Goal: Information Seeking & Learning: Learn about a topic

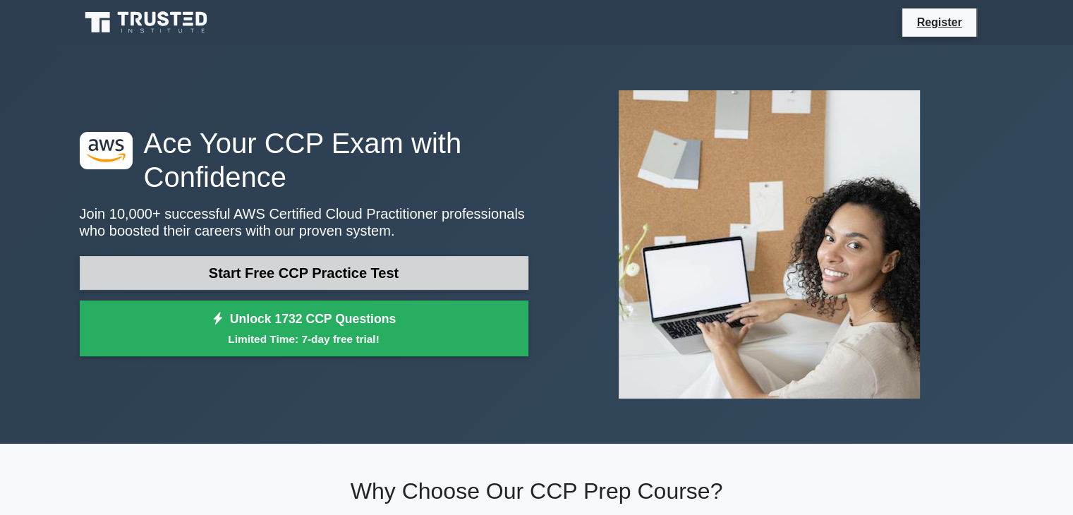
click at [356, 277] on link "Start Free CCP Practice Test" at bounding box center [304, 273] width 449 height 34
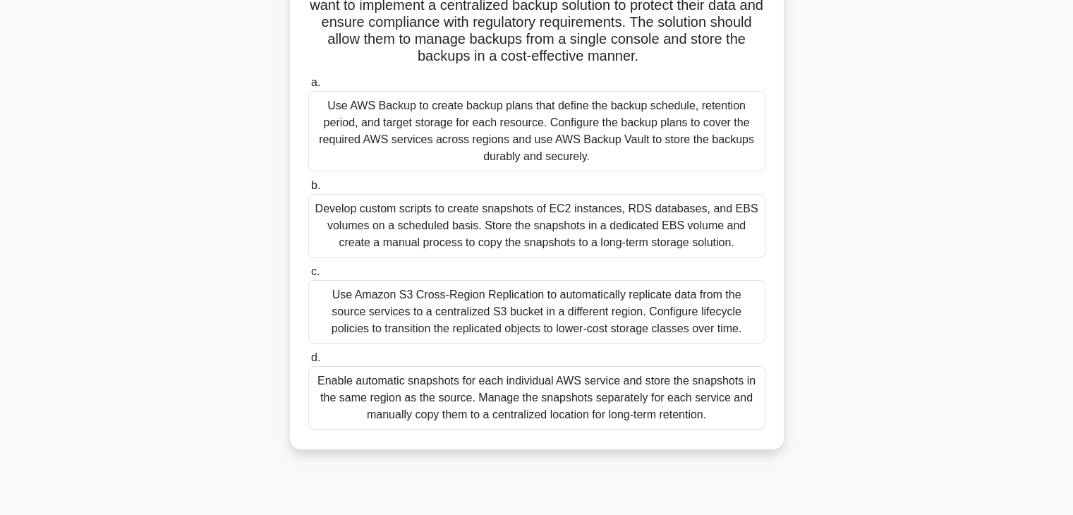
scroll to position [141, 0]
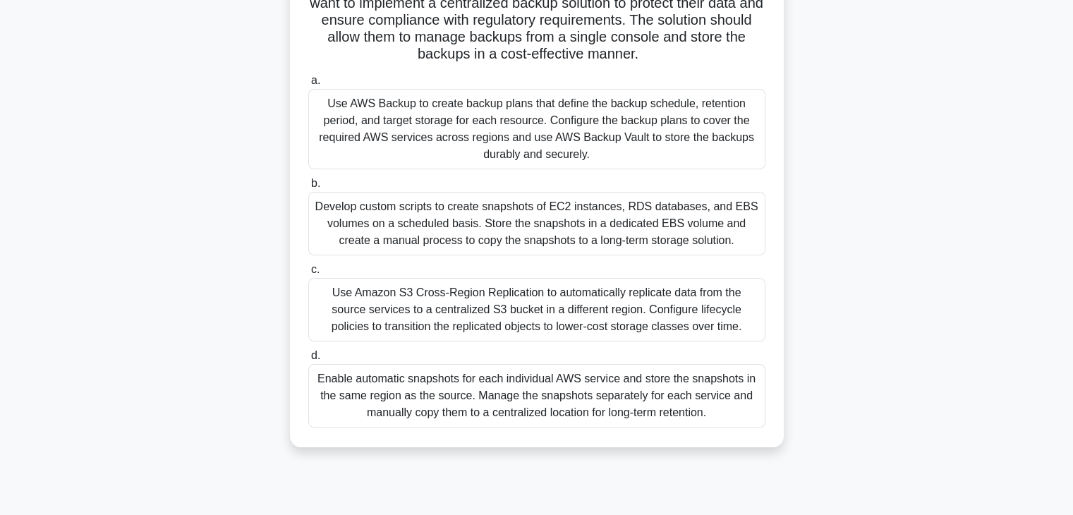
click at [449, 136] on div "Use AWS Backup to create backup plans that define the backup schedule, retentio…" at bounding box center [536, 129] width 457 height 80
click at [308, 85] on input "a. Use AWS Backup to create backup plans that define the backup schedule, reten…" at bounding box center [308, 80] width 0 height 9
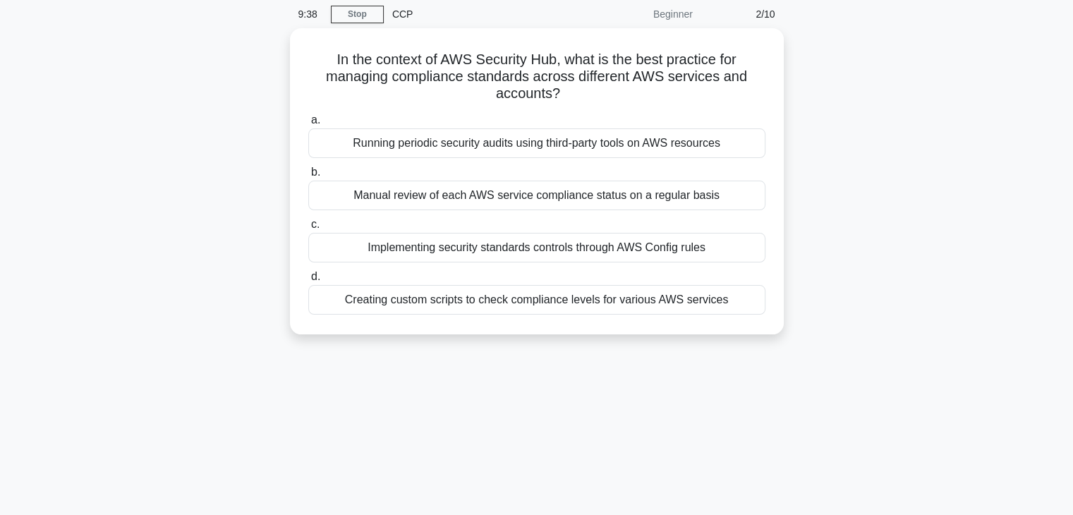
scroll to position [0, 0]
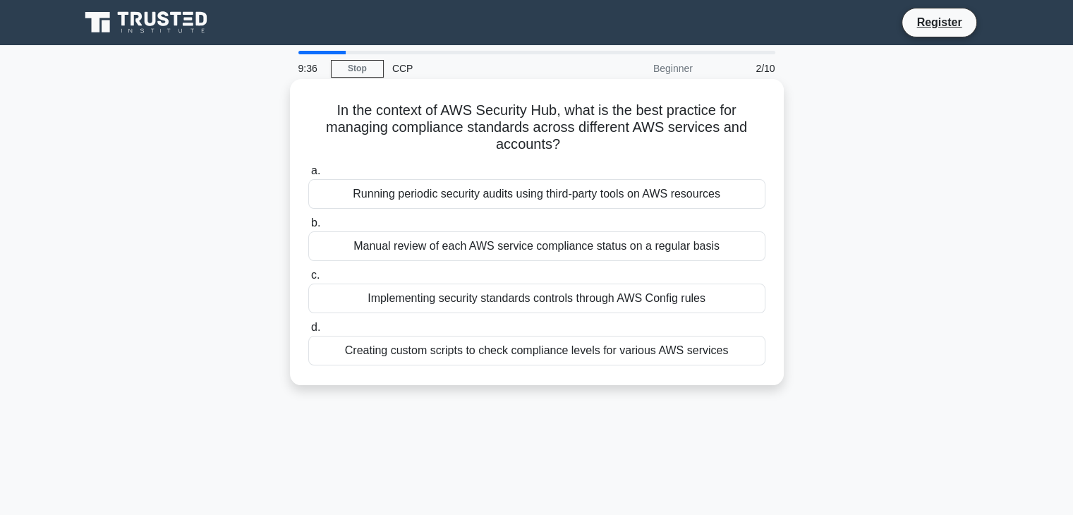
drag, startPoint x: 580, startPoint y: 113, endPoint x: 663, endPoint y: 138, distance: 86.8
click at [663, 138] on h5 "In the context of AWS Security Hub, what is the best practice for managing comp…" at bounding box center [537, 128] width 460 height 52
drag, startPoint x: 670, startPoint y: 147, endPoint x: 327, endPoint y: 133, distance: 343.9
click at [327, 133] on h5 "In the context of AWS Security Hub, what is the best practice for managing comp…" at bounding box center [537, 128] width 460 height 52
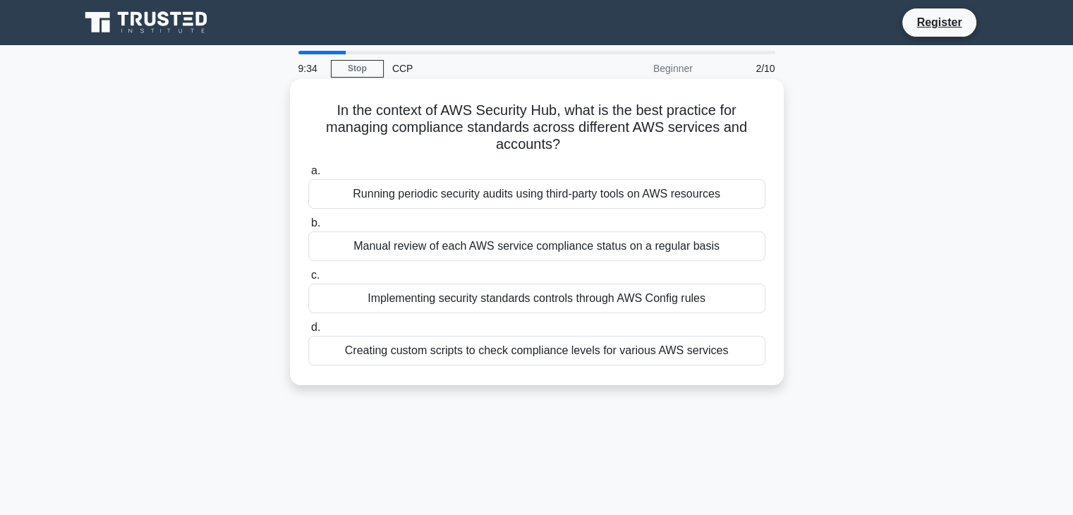
click at [327, 133] on h5 "In the context of AWS Security Hub, what is the best practice for managing comp…" at bounding box center [537, 128] width 460 height 52
drag, startPoint x: 302, startPoint y: 133, endPoint x: 672, endPoint y: 147, distance: 370.6
click at [672, 147] on div "In the context of AWS Security Hub, what is the best practice for managing comp…" at bounding box center [537, 232] width 483 height 295
click at [672, 147] on h5 "In the context of AWS Security Hub, what is the best practice for managing comp…" at bounding box center [537, 128] width 460 height 52
drag, startPoint x: 684, startPoint y: 147, endPoint x: 613, endPoint y: 122, distance: 75.6
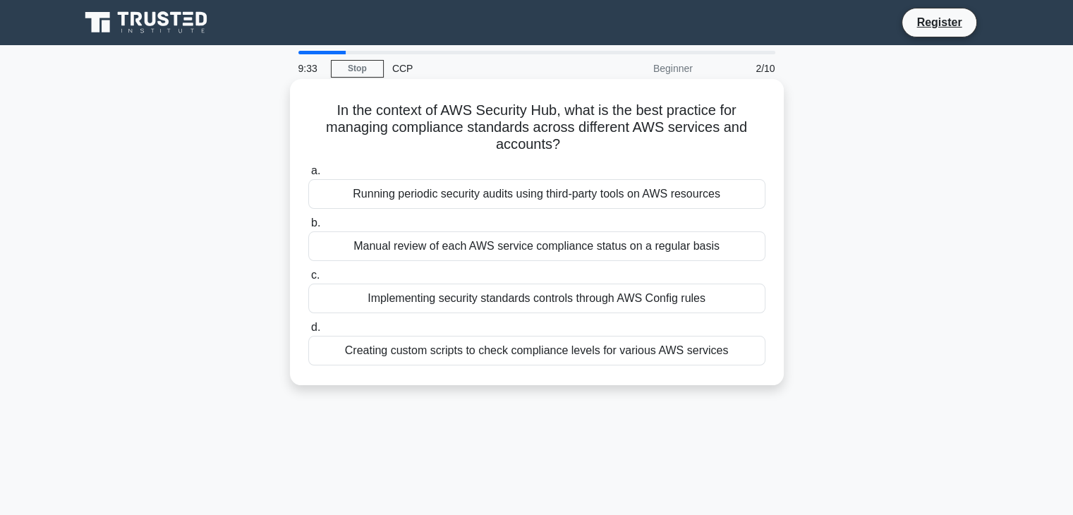
click at [613, 122] on h5 "In the context of AWS Security Hub, what is the best practice for managing comp…" at bounding box center [537, 128] width 460 height 52
click at [495, 297] on div "Implementing security standards controls through AWS Config rules" at bounding box center [536, 299] width 457 height 30
click at [308, 280] on input "c. Implementing security standards controls through AWS Config rules" at bounding box center [308, 275] width 0 height 9
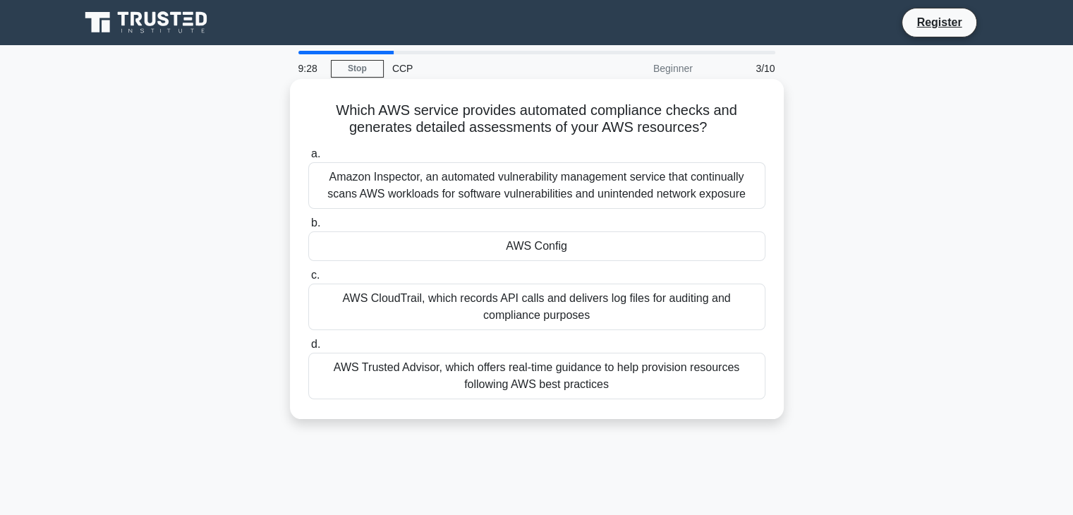
click at [563, 252] on div "AWS Config" at bounding box center [536, 246] width 457 height 30
click at [308, 228] on input "b. AWS Config" at bounding box center [308, 223] width 0 height 9
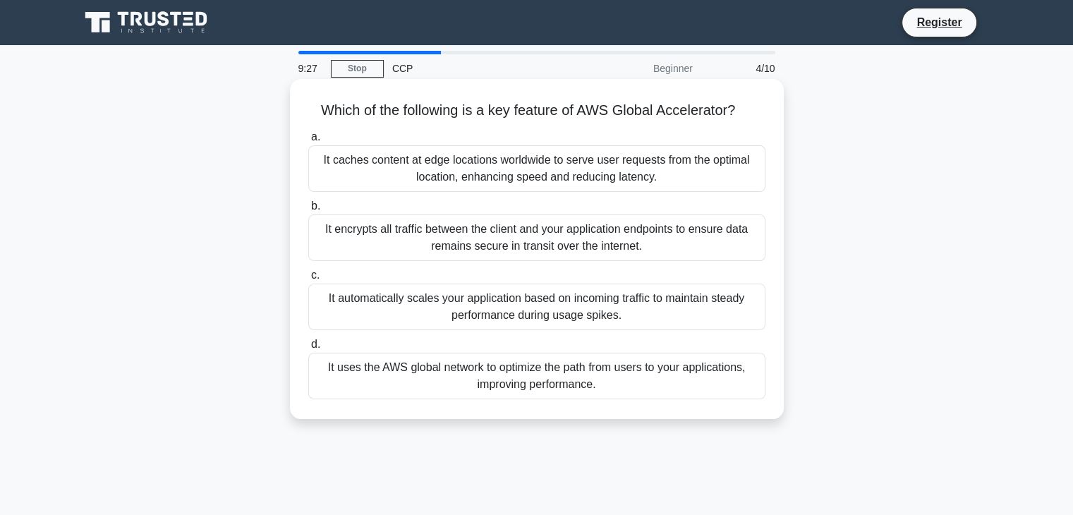
click at [533, 174] on div "It caches content at edge locations worldwide to serve user requests from the o…" at bounding box center [536, 168] width 457 height 47
click at [308, 142] on input "a. It caches content at edge locations worldwide to serve user requests from th…" at bounding box center [308, 137] width 0 height 9
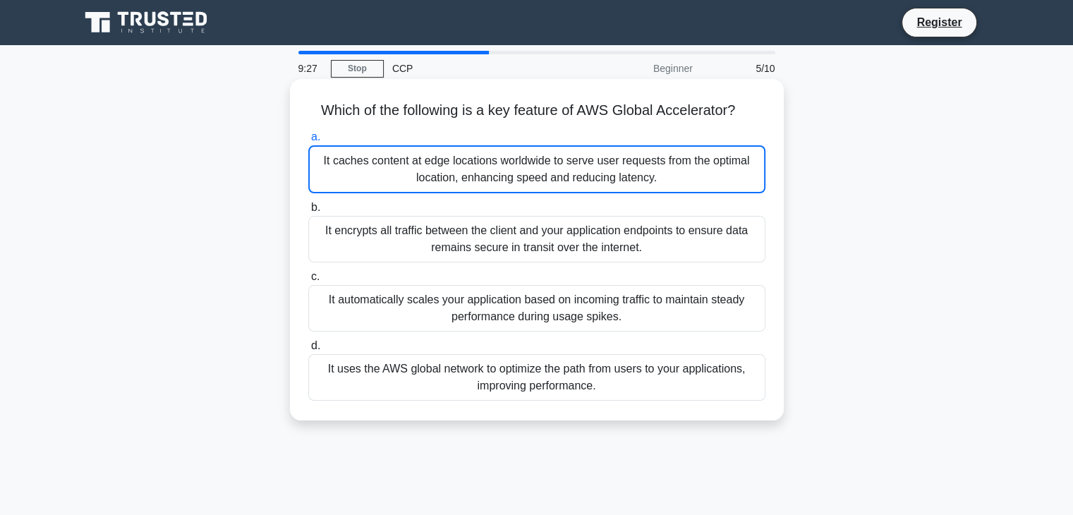
click at [551, 301] on div "It automatically scales your application based on incoming traffic to maintain …" at bounding box center [536, 308] width 457 height 47
click at [308, 281] on input "c. It automatically scales your application based on incoming traffic to mainta…" at bounding box center [308, 276] width 0 height 9
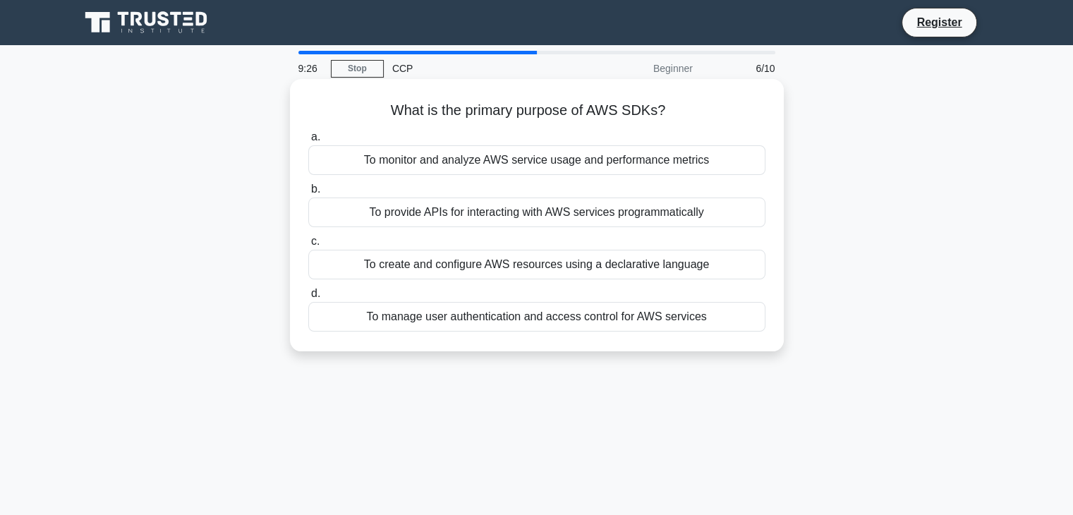
click at [535, 257] on div "To create and configure AWS resources using a declarative language" at bounding box center [536, 265] width 457 height 30
click at [308, 246] on input "c. To create and configure AWS resources using a declarative language" at bounding box center [308, 241] width 0 height 9
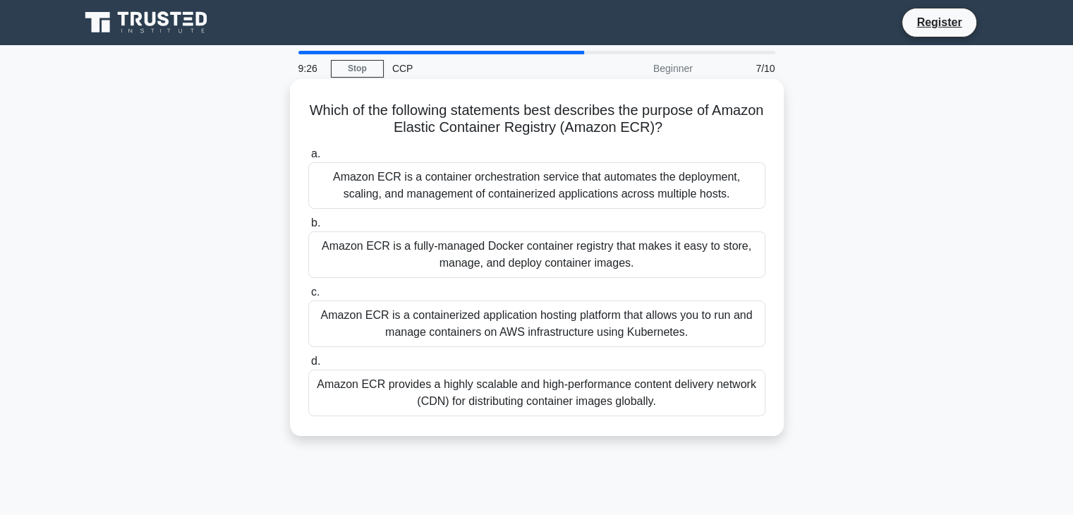
click at [549, 219] on label "b. Amazon ECR is a fully-managed Docker container registry that makes it easy t…" at bounding box center [536, 245] width 457 height 63
click at [308, 219] on input "b. Amazon ECR is a fully-managed Docker container registry that makes it easy t…" at bounding box center [308, 223] width 0 height 9
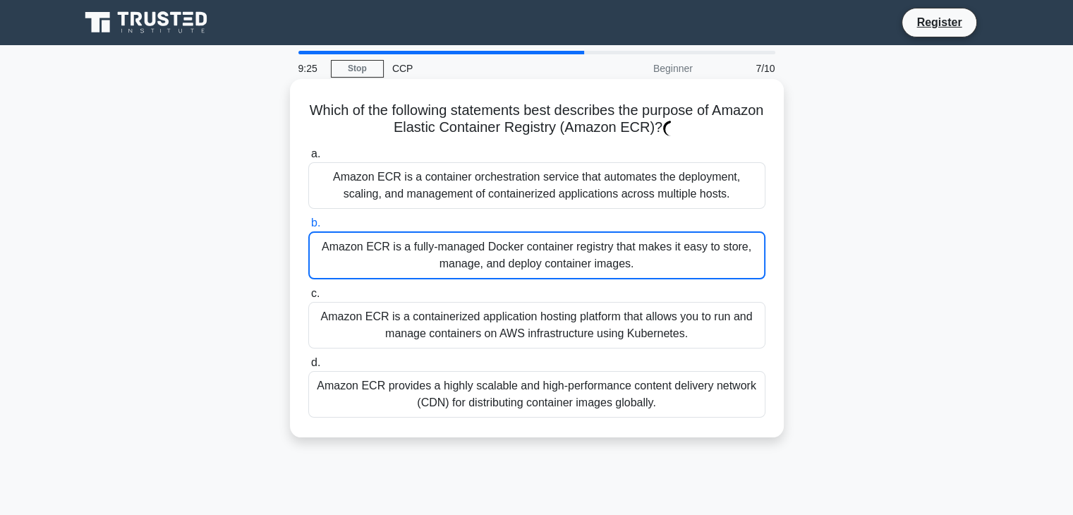
click at [554, 255] on div "Amazon ECR is a fully-managed Docker container registry that makes it easy to s…" at bounding box center [536, 255] width 457 height 48
click at [308, 228] on input "b. Amazon ECR is a fully-managed Docker container registry that makes it easy t…" at bounding box center [308, 223] width 0 height 9
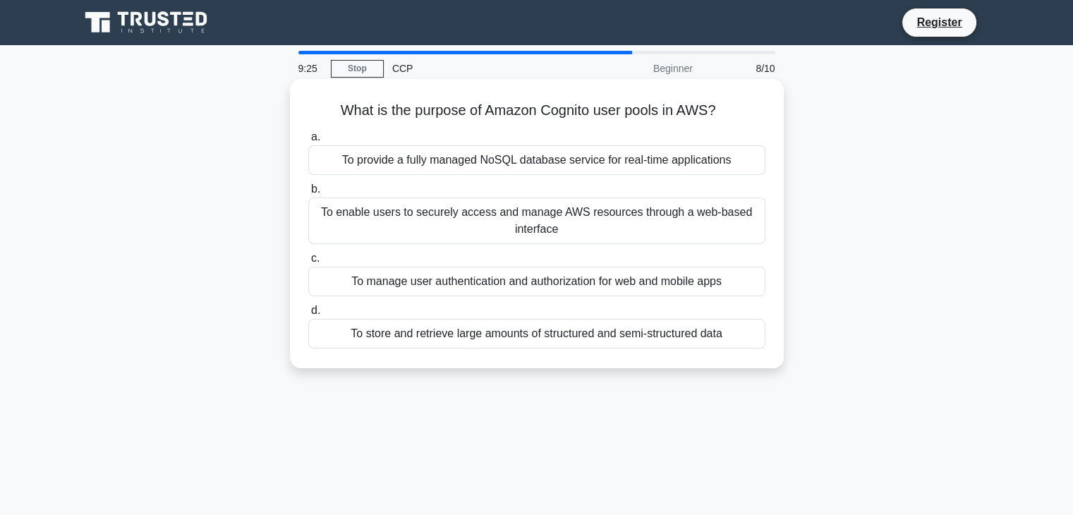
click at [559, 279] on div "To manage user authentication and authorization for web and mobile apps" at bounding box center [536, 282] width 457 height 30
click at [308, 263] on input "c. To manage user authentication and authorization for web and mobile apps" at bounding box center [308, 258] width 0 height 9
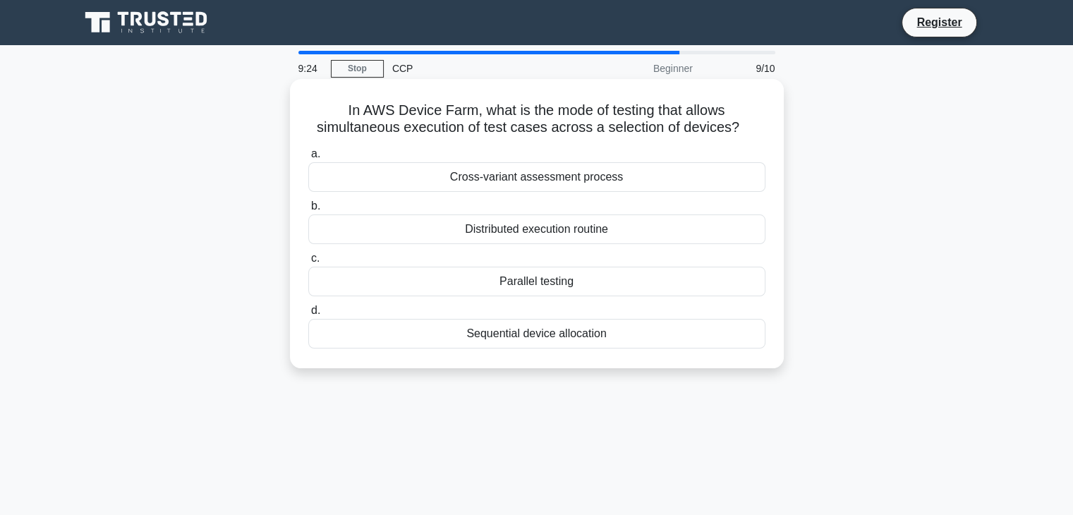
click at [549, 283] on div "Parallel testing" at bounding box center [536, 282] width 457 height 30
click at [308, 263] on input "c. Parallel testing" at bounding box center [308, 258] width 0 height 9
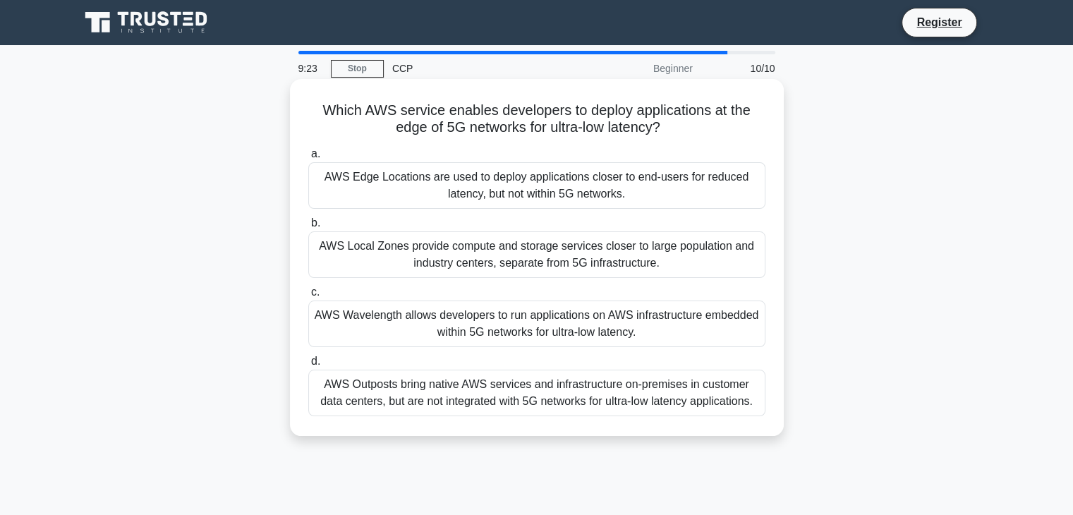
click at [575, 237] on div "AWS Local Zones provide compute and storage services closer to large population…" at bounding box center [536, 254] width 457 height 47
click at [308, 228] on input "b. AWS Local Zones provide compute and storage services closer to large populat…" at bounding box center [308, 223] width 0 height 9
